Goal: Task Accomplishment & Management: Manage account settings

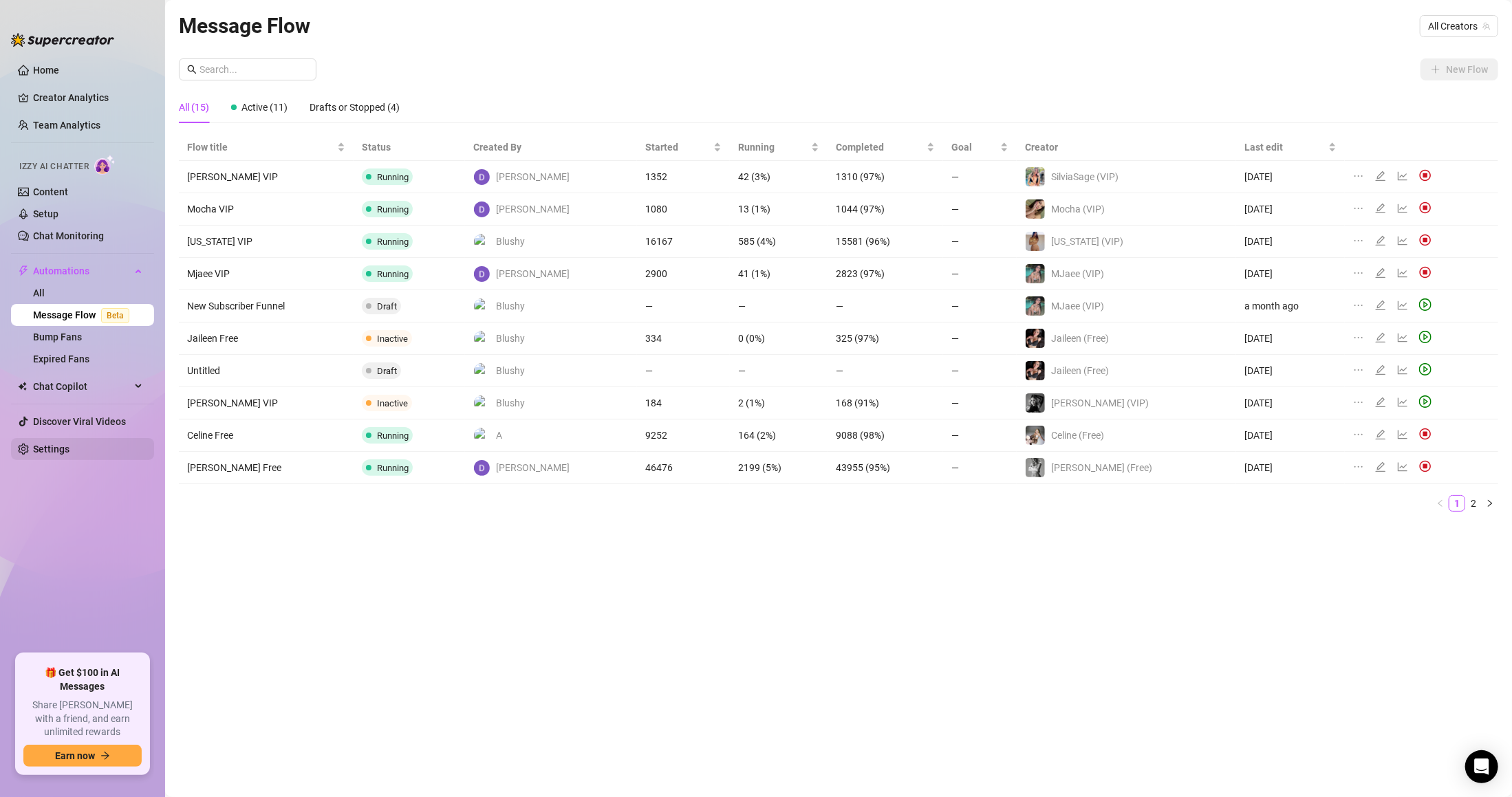
click at [58, 444] on link "Settings" at bounding box center [51, 449] width 36 height 11
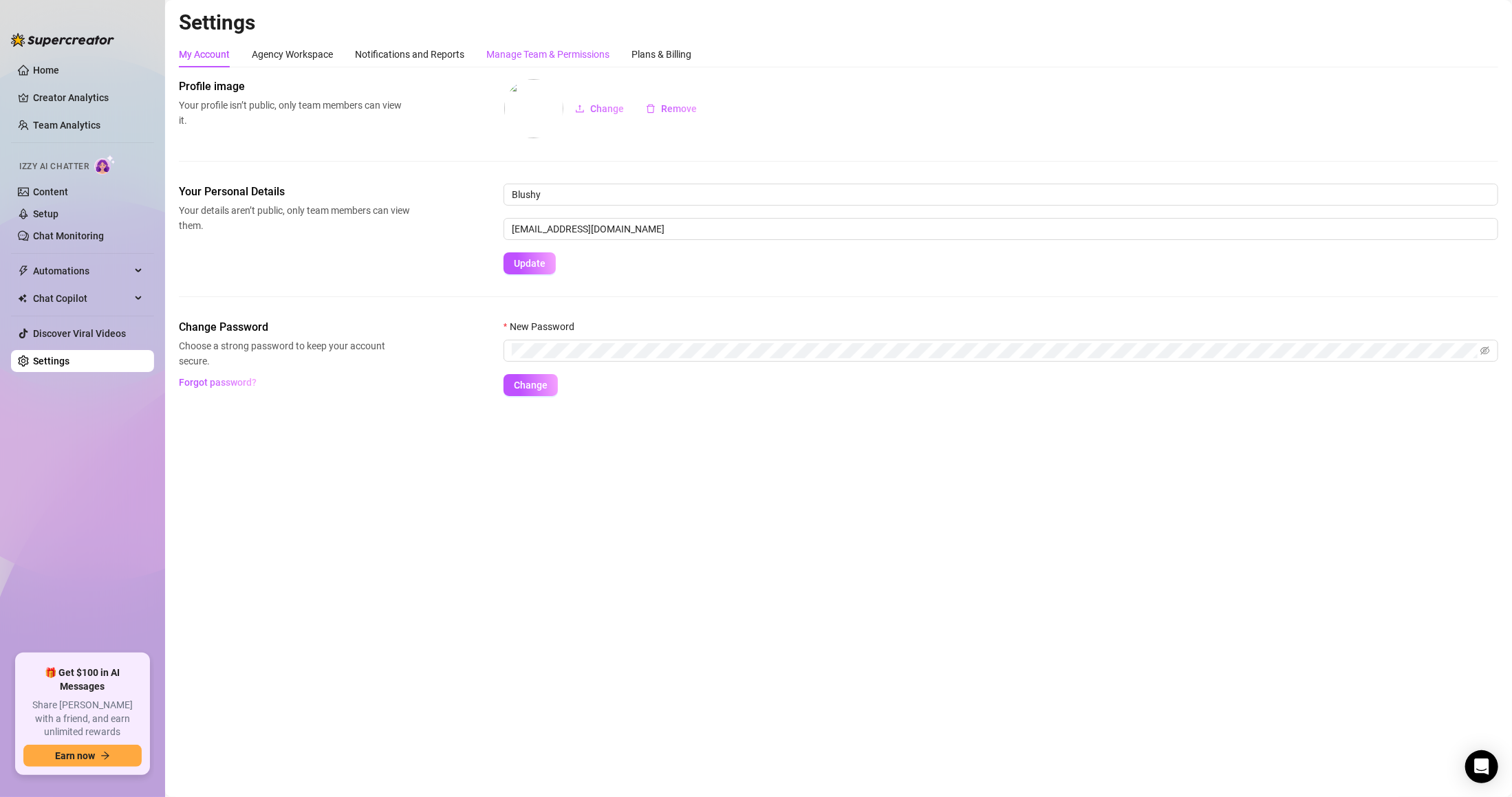
click at [502, 60] on div "Manage Team & Permissions" at bounding box center [547, 54] width 123 height 15
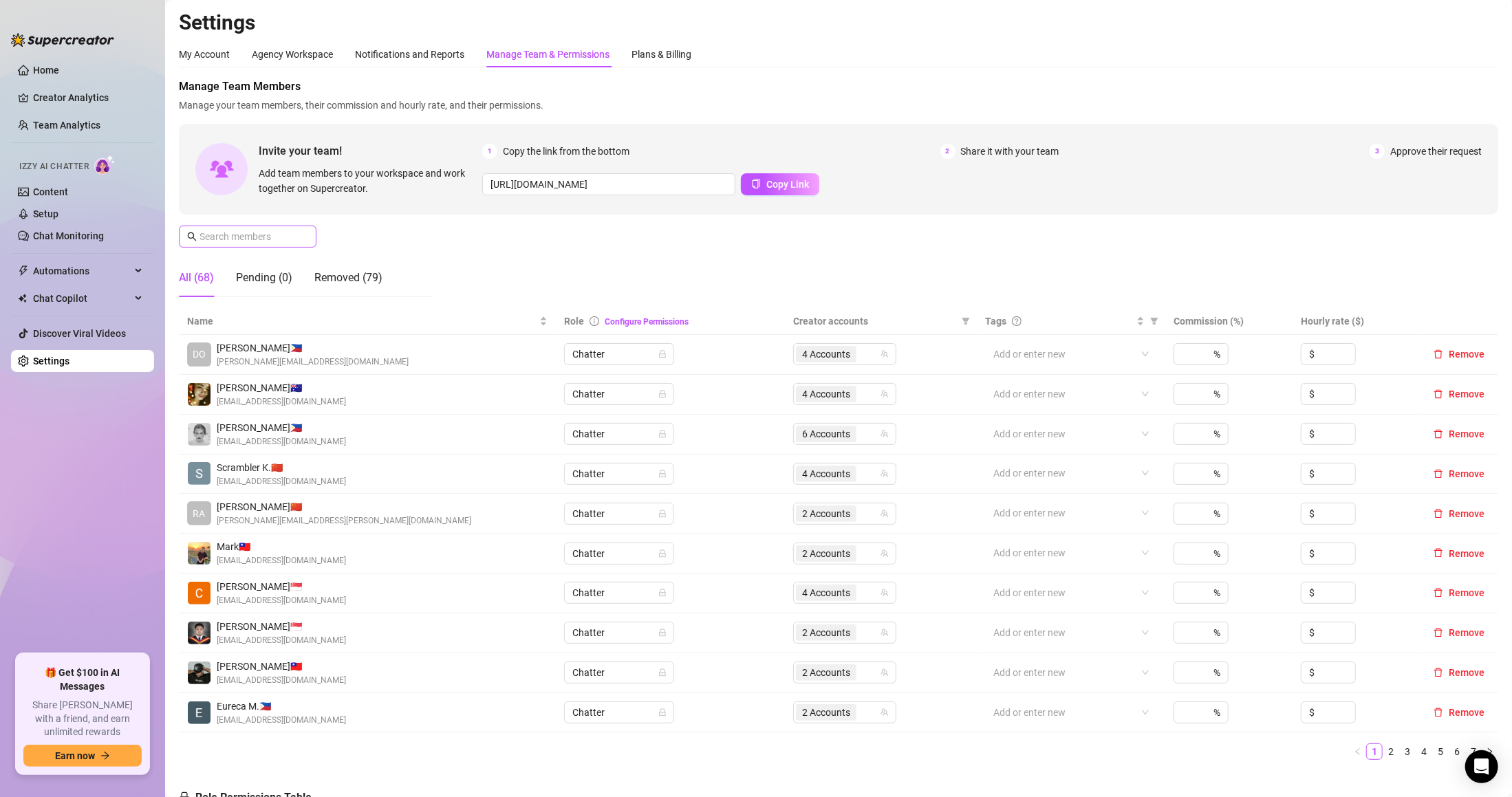
click at [215, 246] on span at bounding box center [248, 236] width 138 height 22
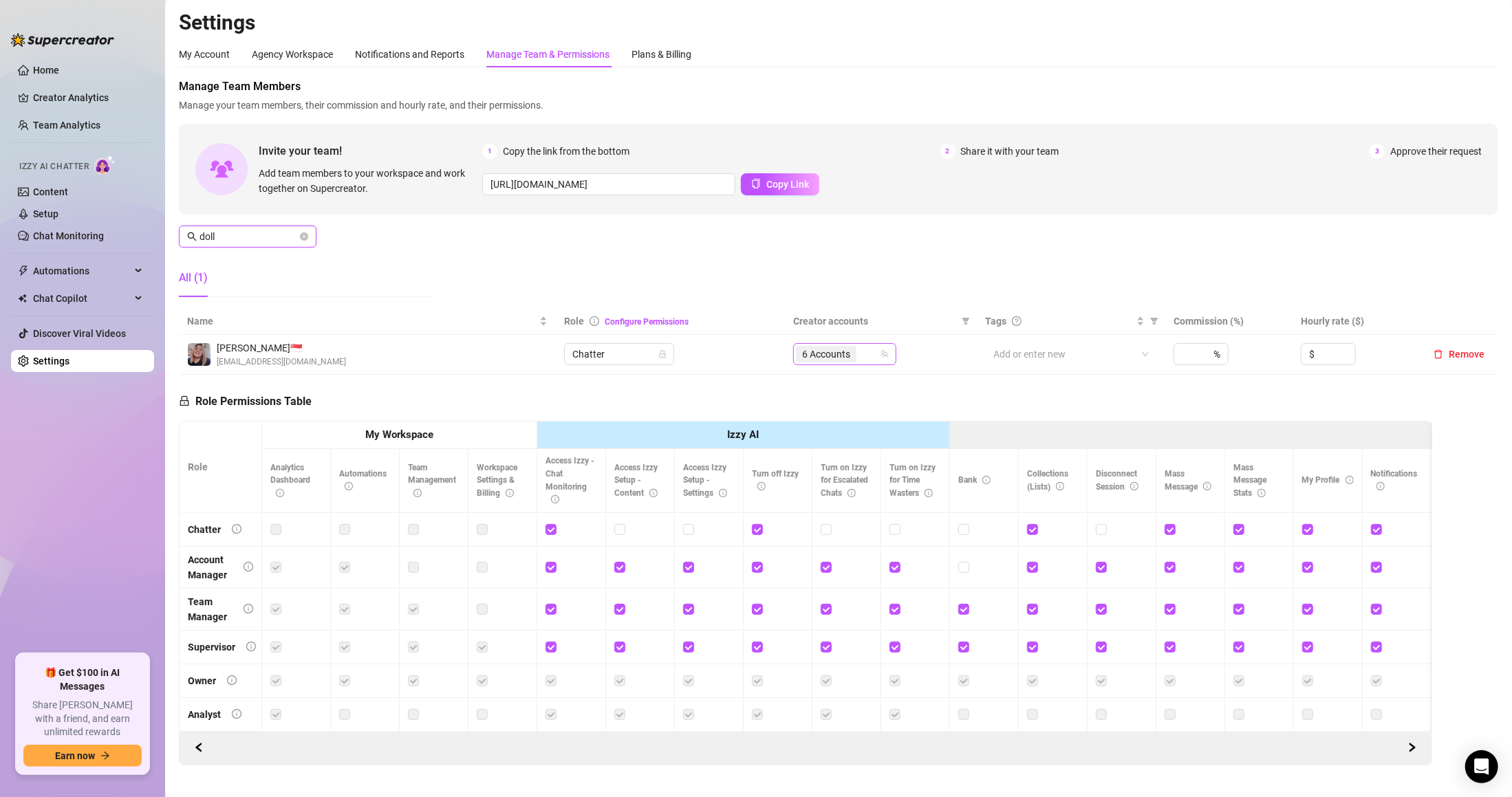
type input "doll"
click at [859, 349] on input "search" at bounding box center [860, 355] width 3 height 17
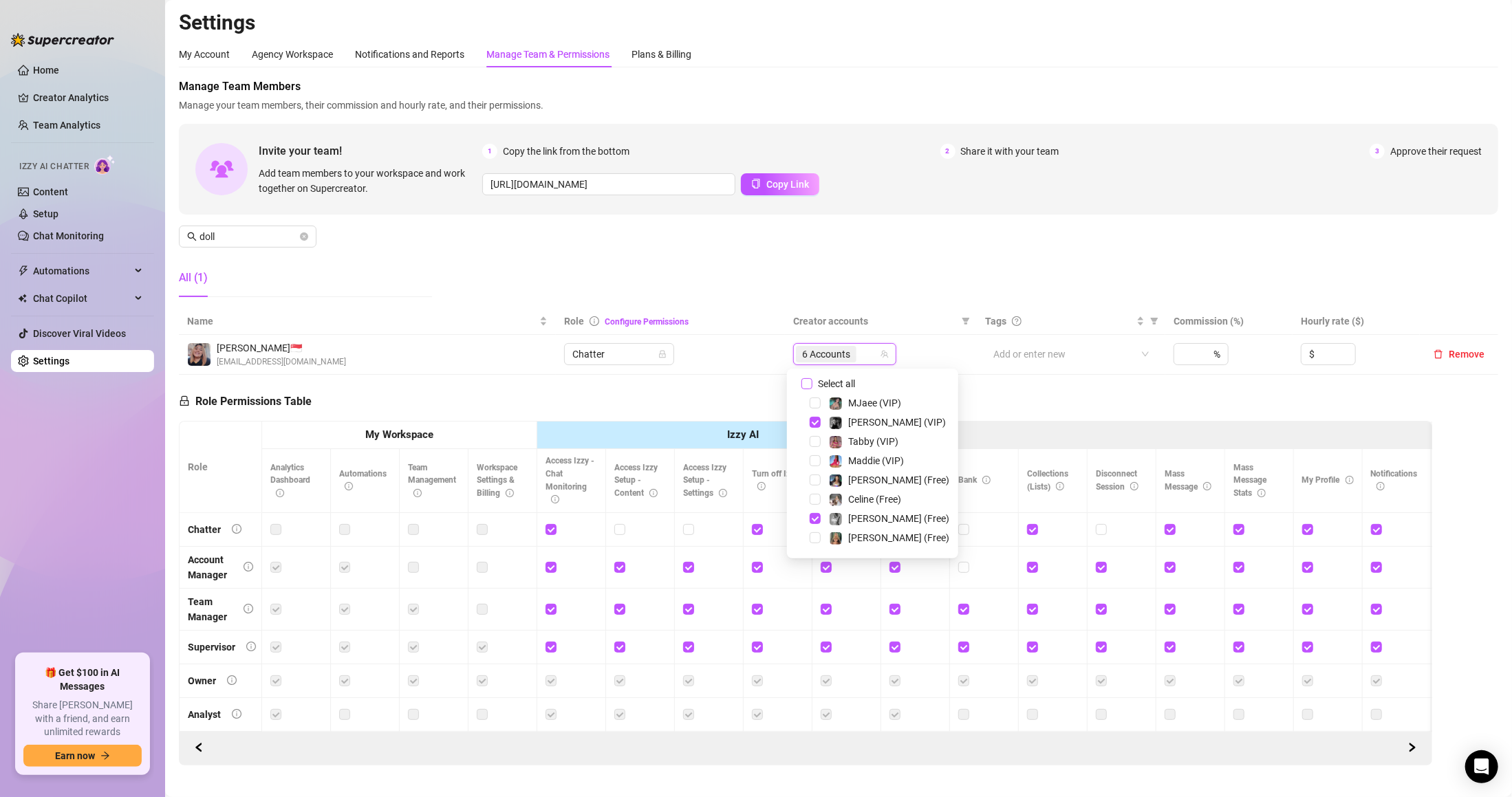
click at [847, 380] on span "Select all" at bounding box center [836, 384] width 48 height 15
click at [812, 380] on input "Select all" at bounding box center [807, 383] width 11 height 11
click at [847, 380] on span "Select all" at bounding box center [836, 384] width 48 height 15
click at [812, 380] on input "Select all" at bounding box center [807, 383] width 11 height 11
checkbox input "false"
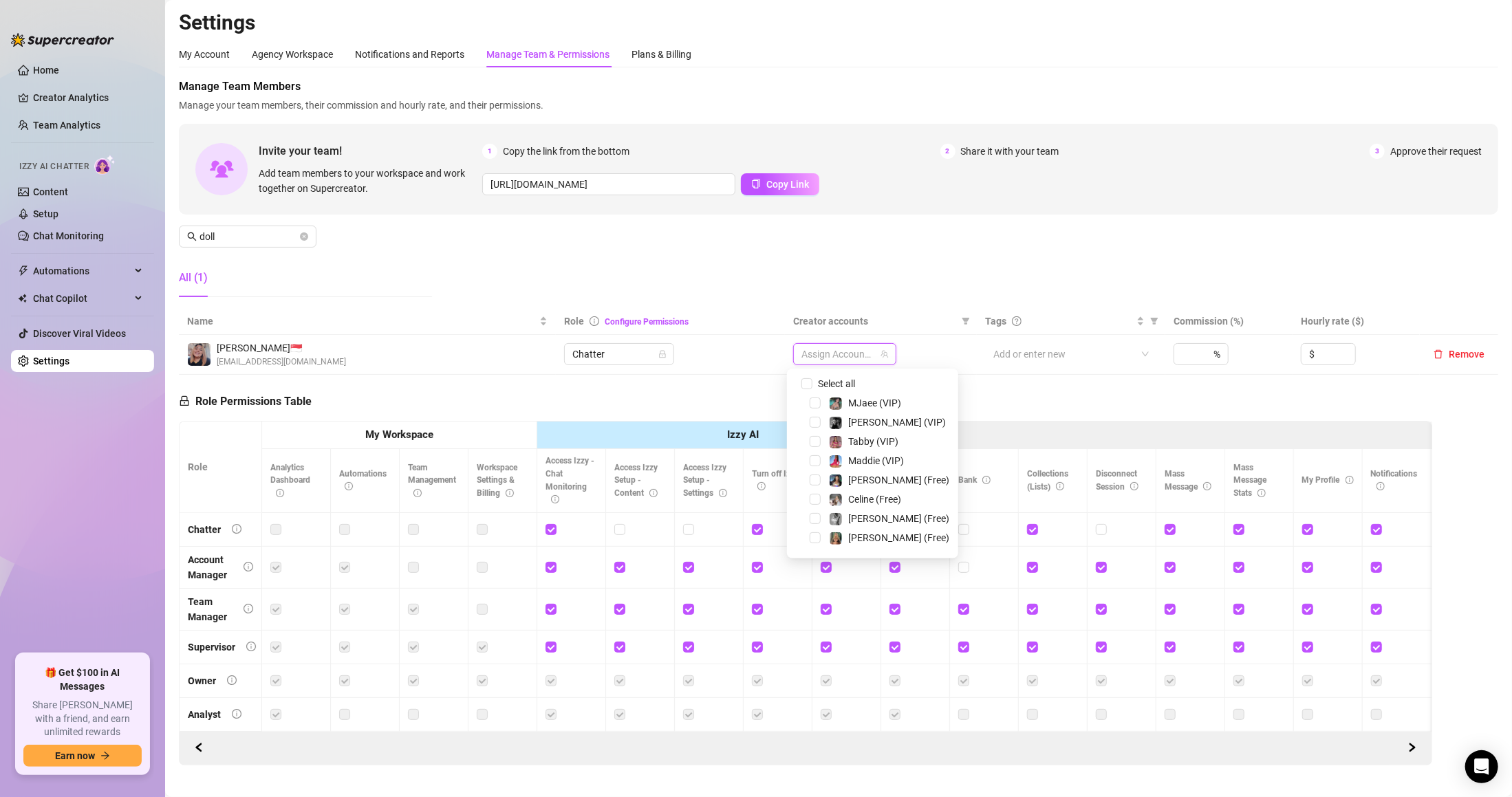
click at [838, 353] on div at bounding box center [838, 354] width 83 height 19
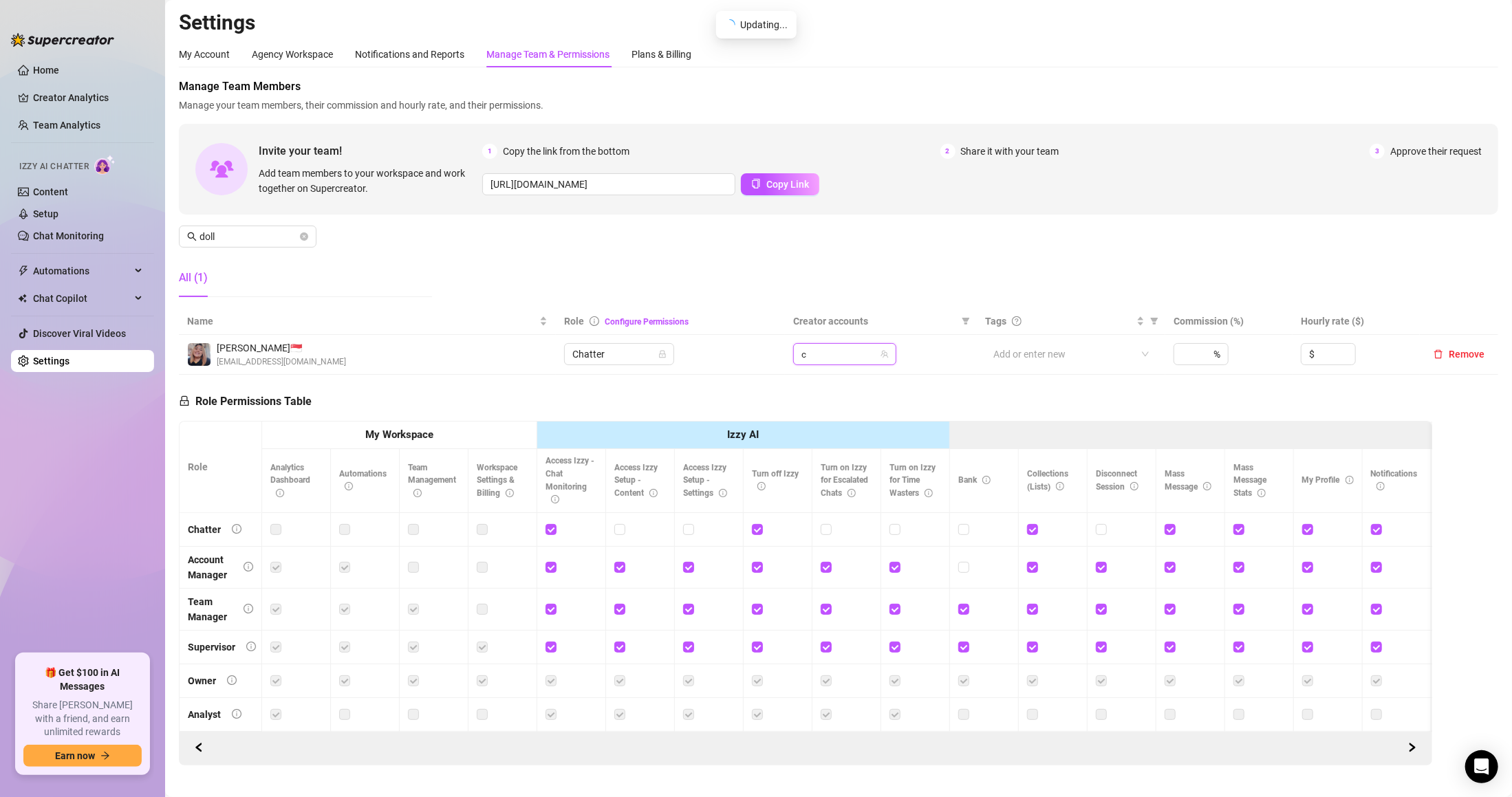
type input "ce"
click at [850, 378] on span "Celine (Free)" at bounding box center [877, 383] width 57 height 11
type input "ce"
click at [844, 398] on div "Celine (VIP)" at bounding box center [864, 403] width 72 height 17
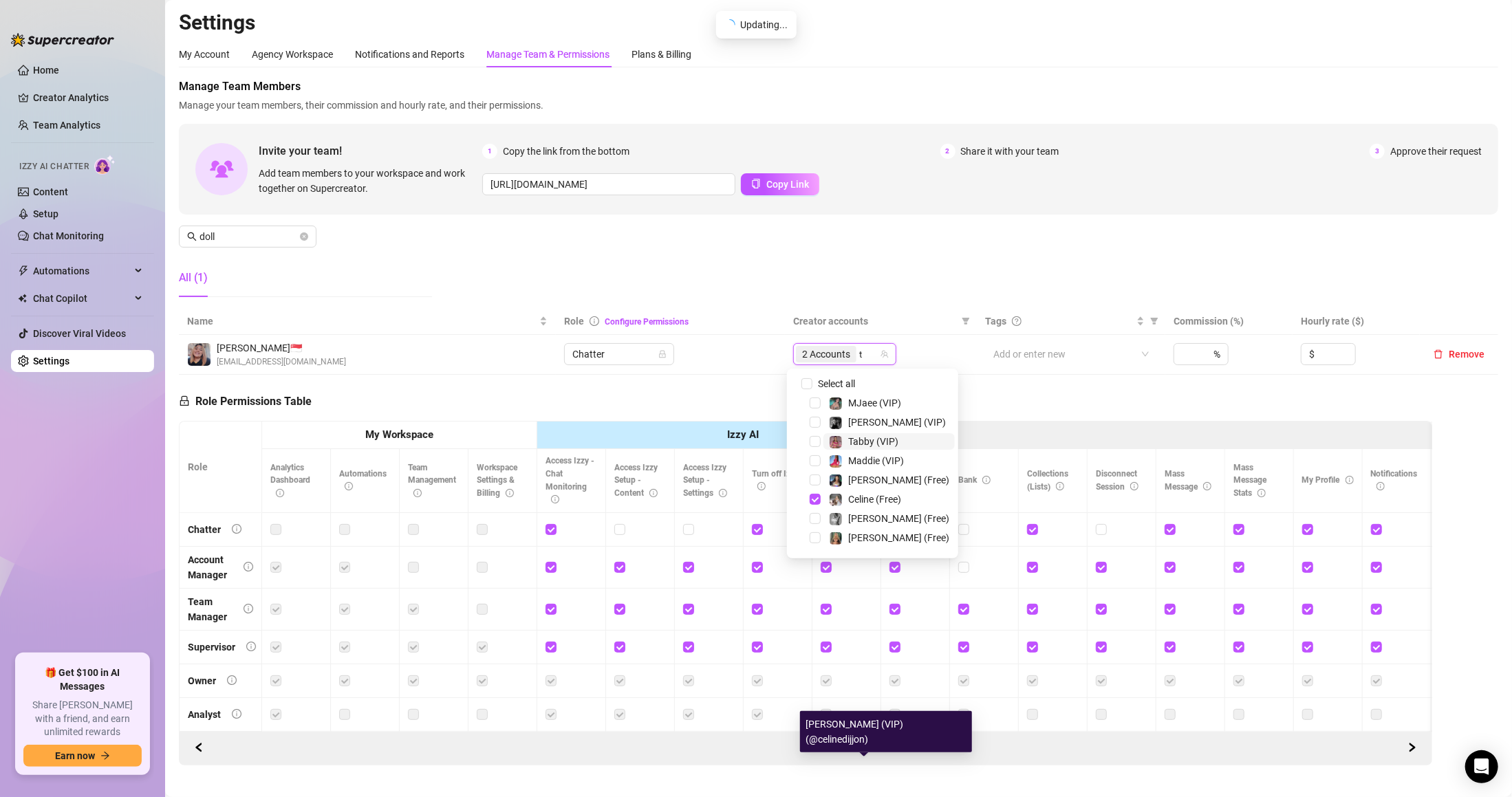
type input "ta"
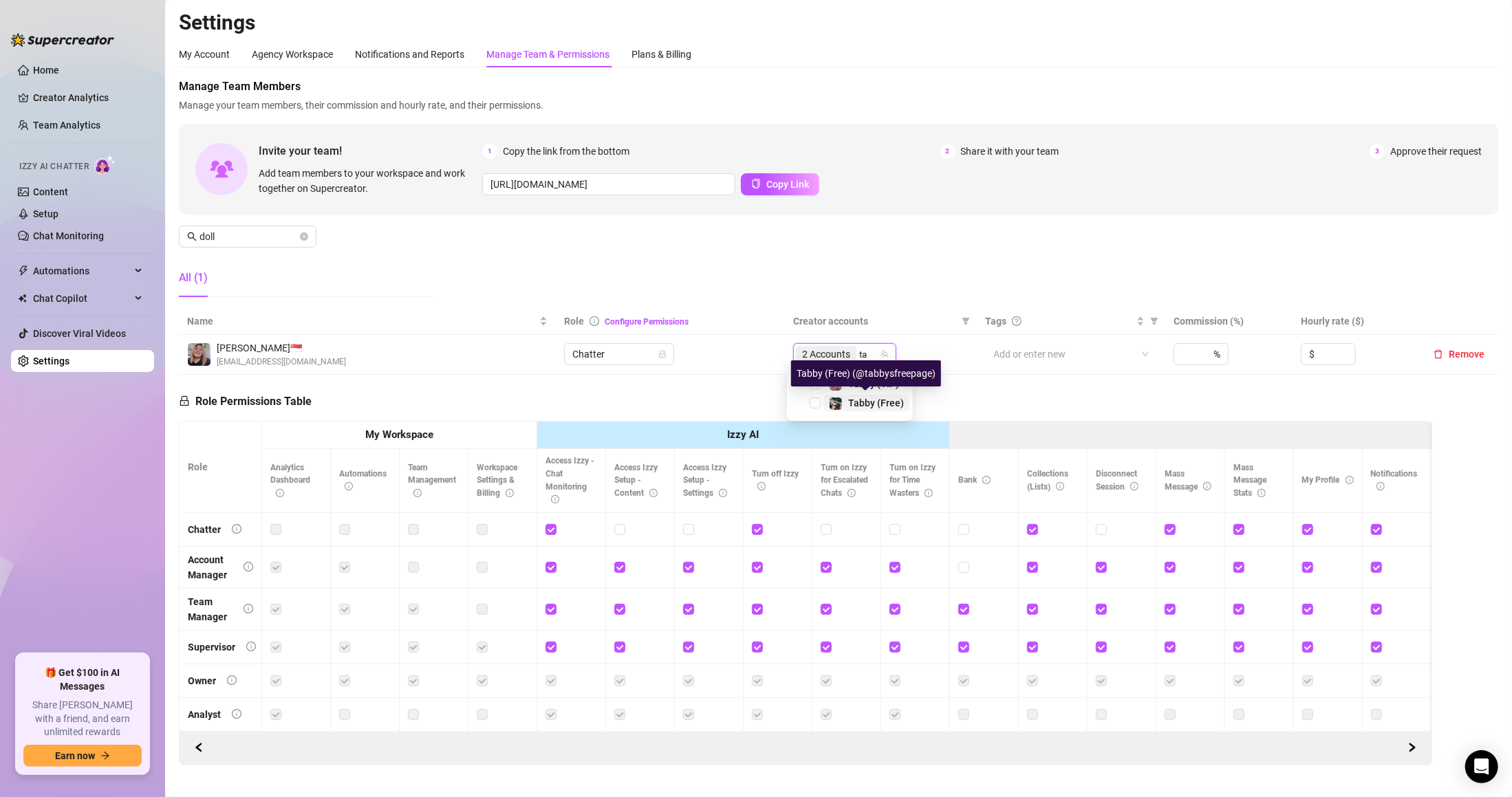
click at [843, 397] on div "Tabby (Free)" at bounding box center [866, 403] width 75 height 17
type input "ta"
click at [826, 381] on span "Tabby (VIP)" at bounding box center [866, 384] width 86 height 17
type input "jaz"
click at [844, 377] on div "Jaz (VIP)" at bounding box center [858, 384] width 59 height 17
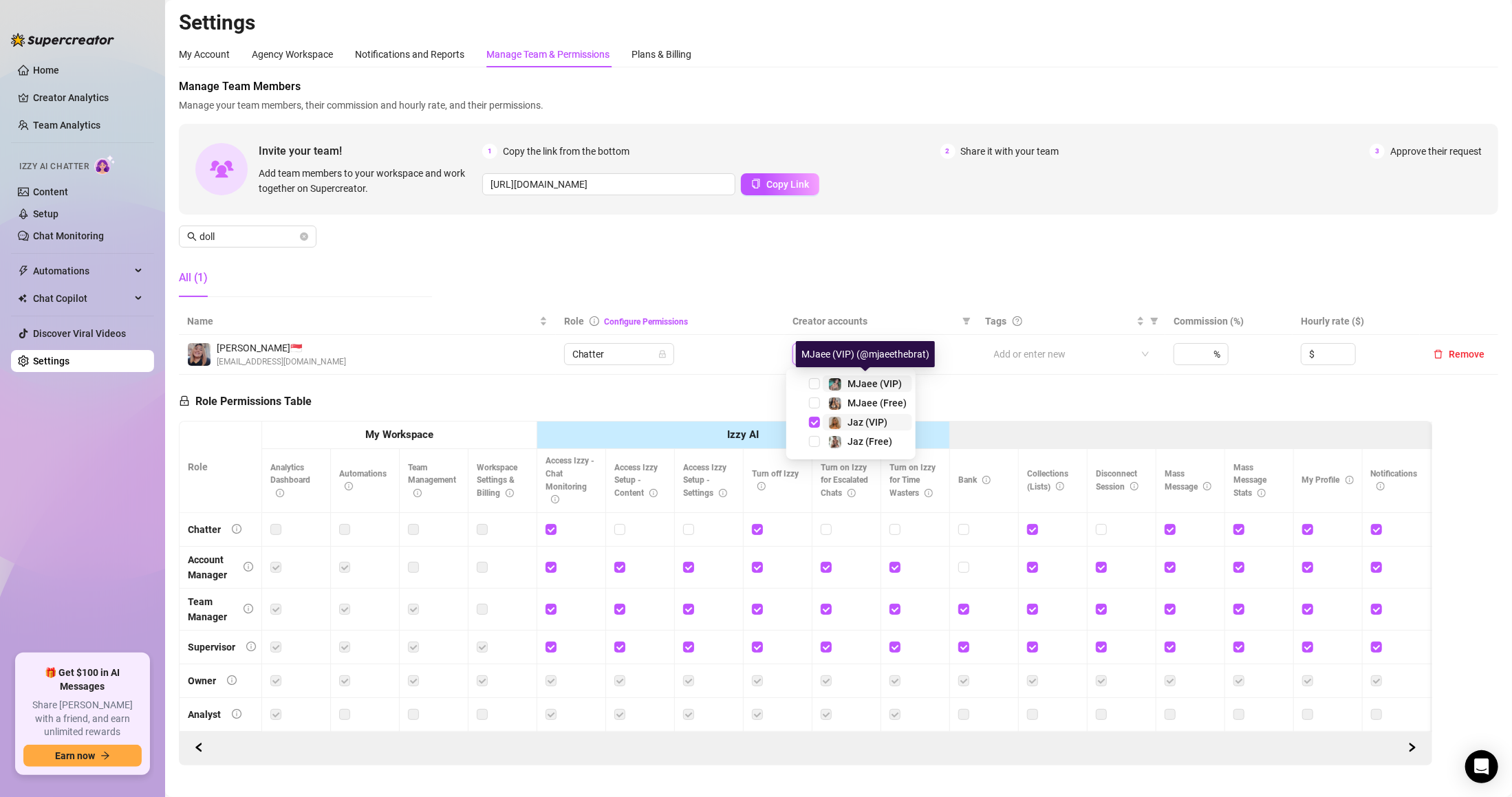
type input "jaz"
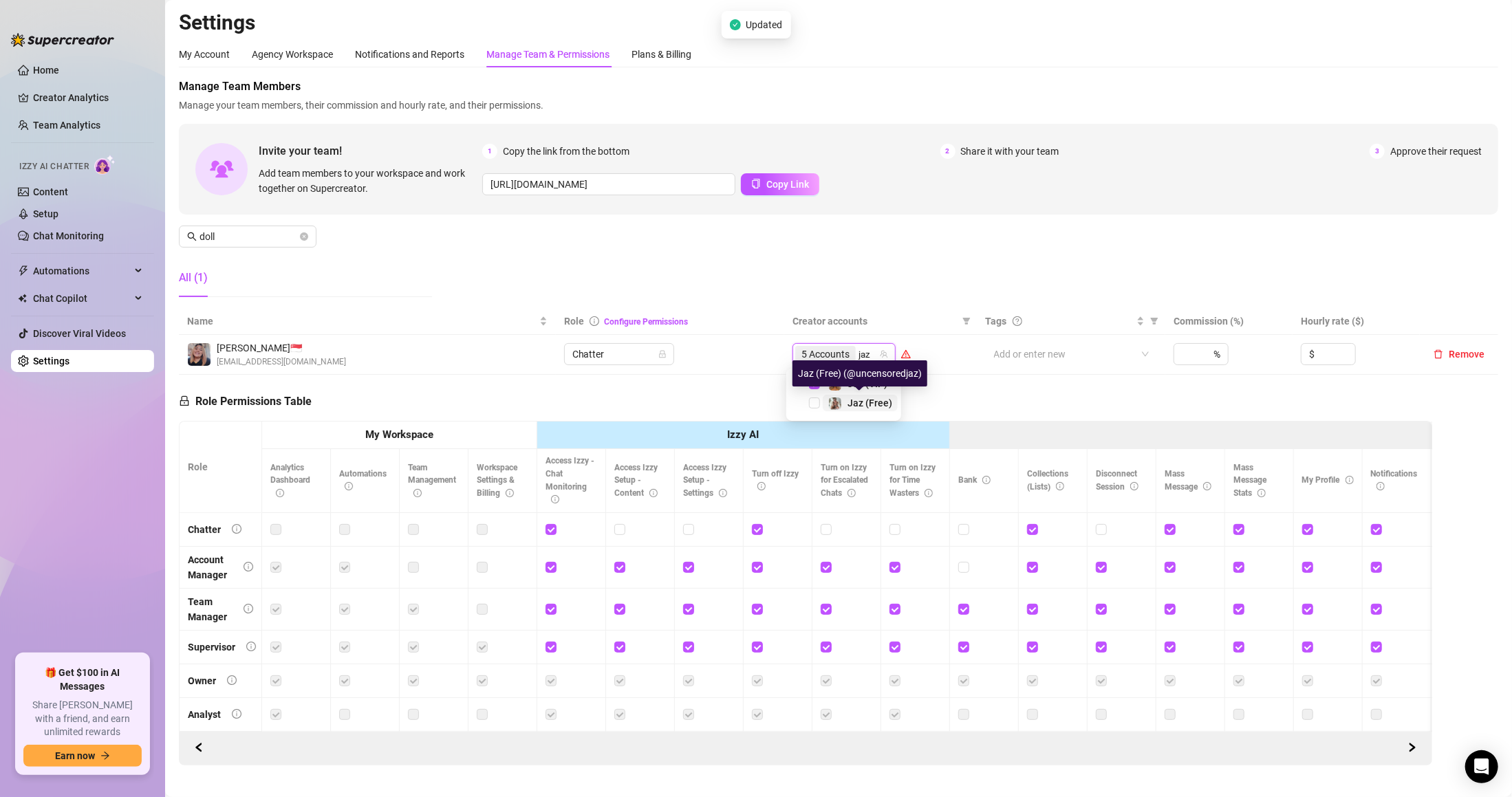
click at [850, 396] on div "Jaz (Free)" at bounding box center [869, 403] width 45 height 17
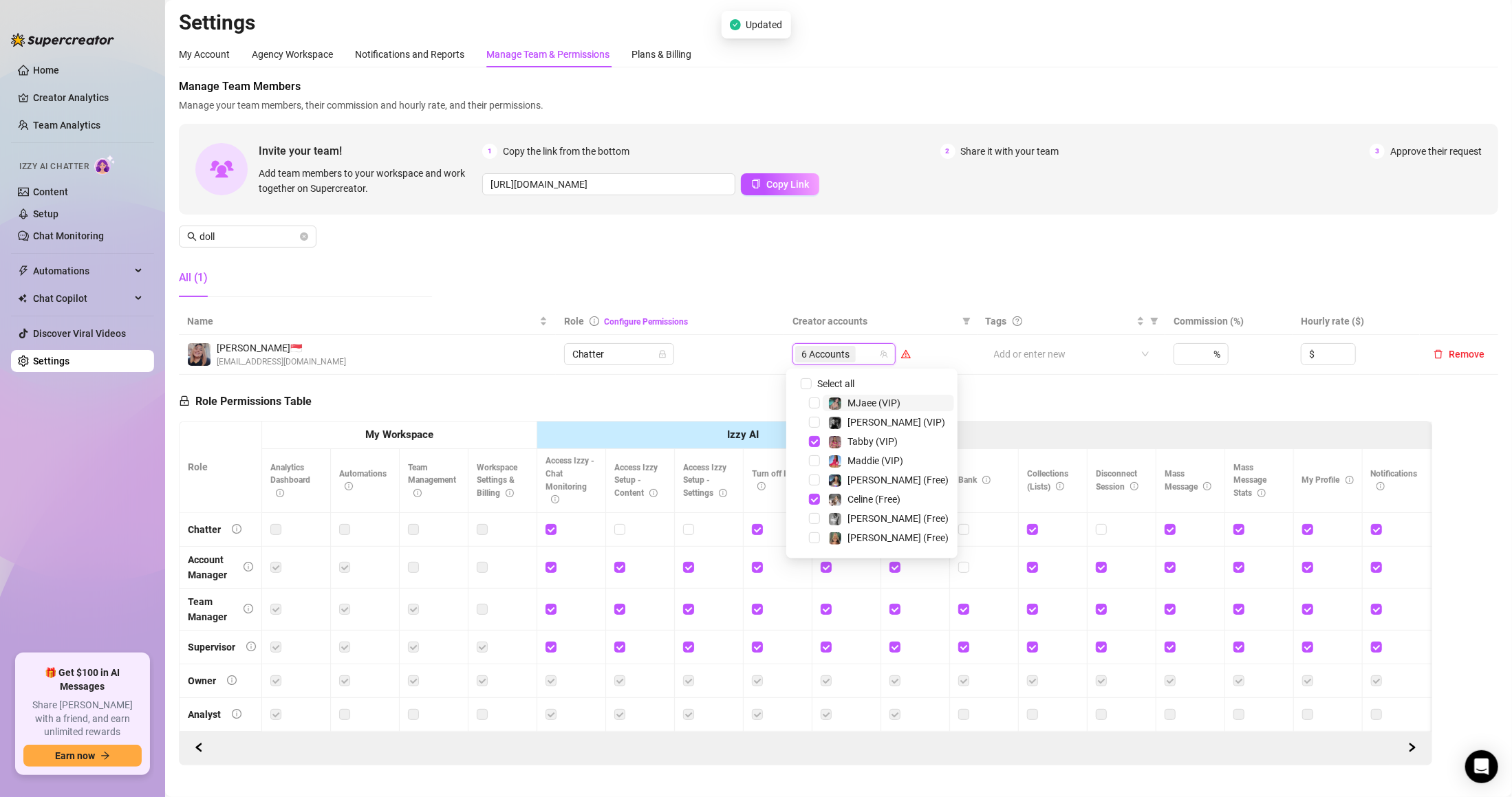
click at [879, 258] on div "Manage Team Members Manage your team members, their commission and hourly rate,…" at bounding box center [838, 194] width 1319 height 230
